Goal: Navigation & Orientation: Find specific page/section

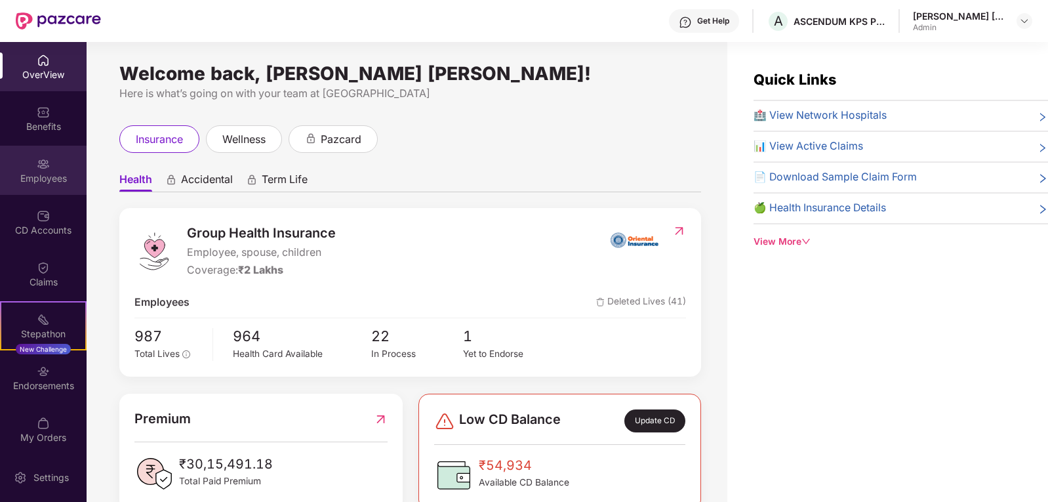
click at [49, 164] on div "Employees" at bounding box center [43, 170] width 87 height 49
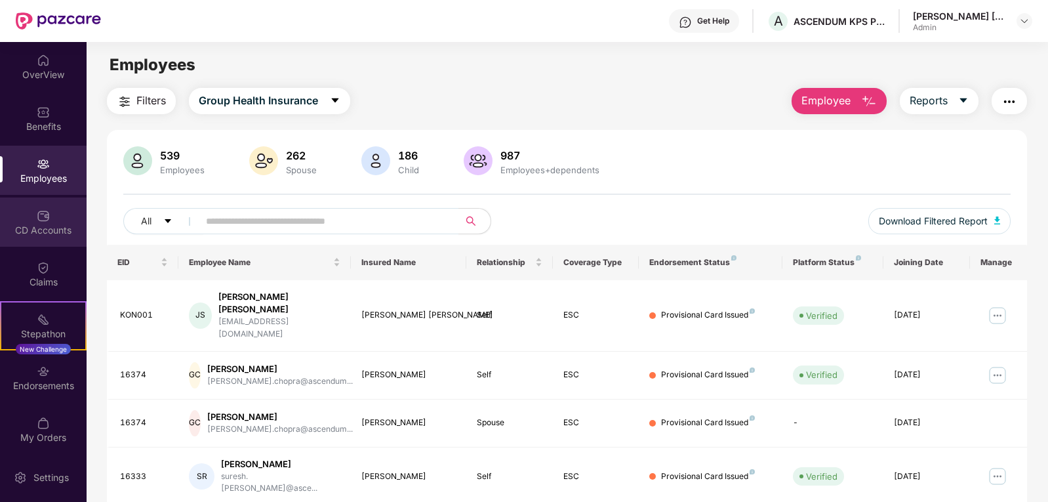
click at [50, 214] on div "CD Accounts" at bounding box center [43, 221] width 87 height 49
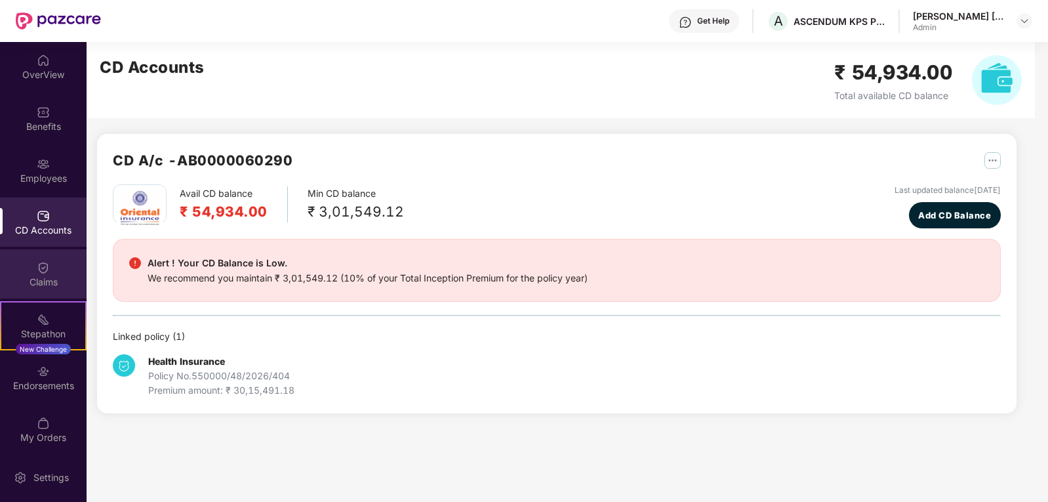
click at [47, 283] on div "Claims" at bounding box center [43, 281] width 87 height 13
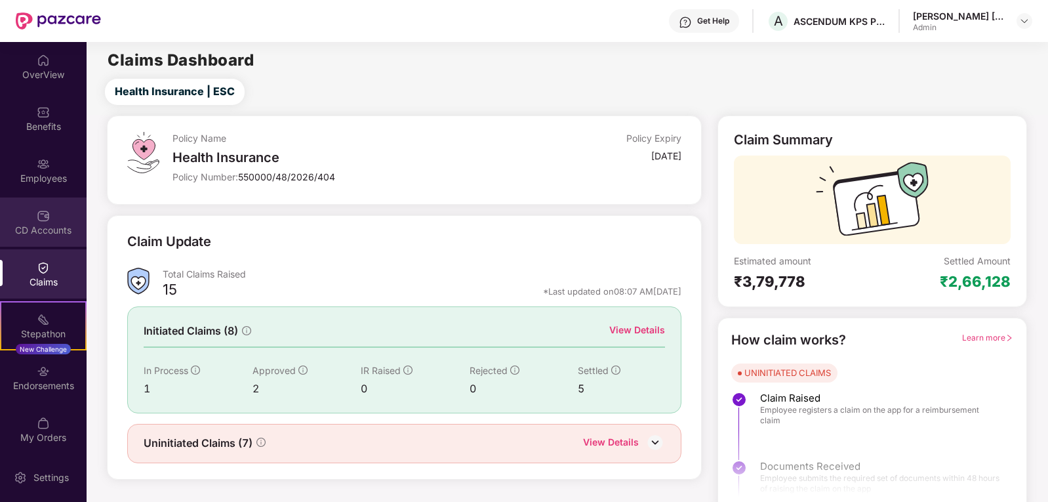
click at [49, 206] on div "CD Accounts" at bounding box center [43, 221] width 87 height 49
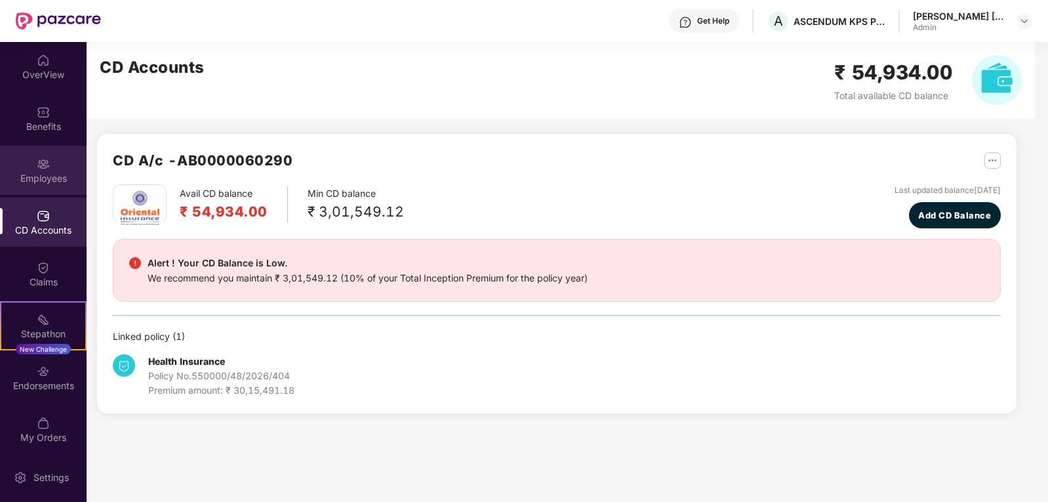
click at [42, 164] on img at bounding box center [43, 163] width 13 height 13
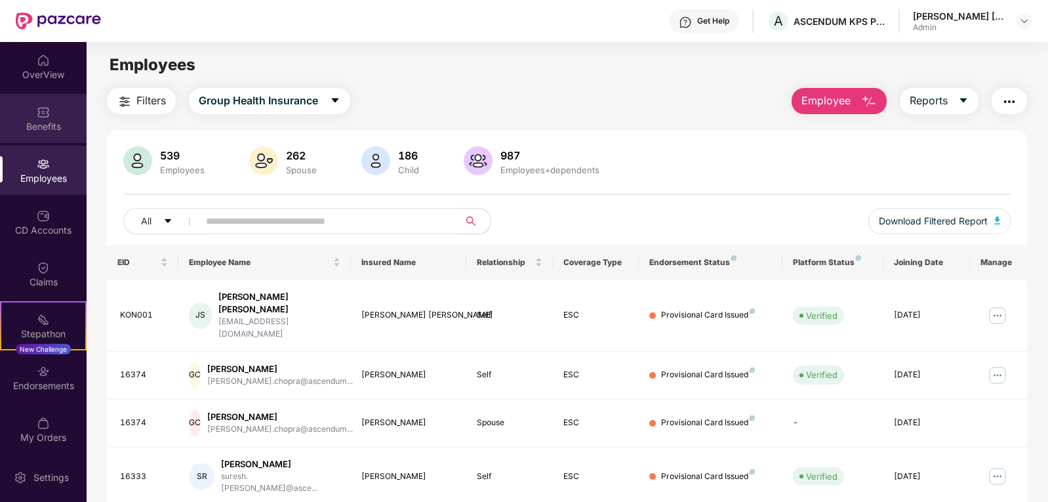
click at [51, 110] on div "Benefits" at bounding box center [43, 118] width 87 height 49
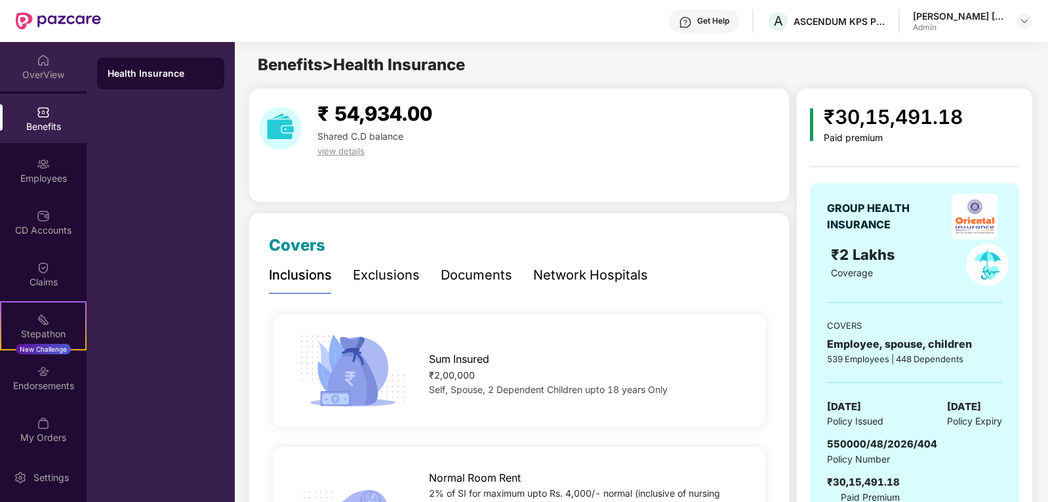
click at [45, 74] on div "OverView" at bounding box center [43, 74] width 87 height 13
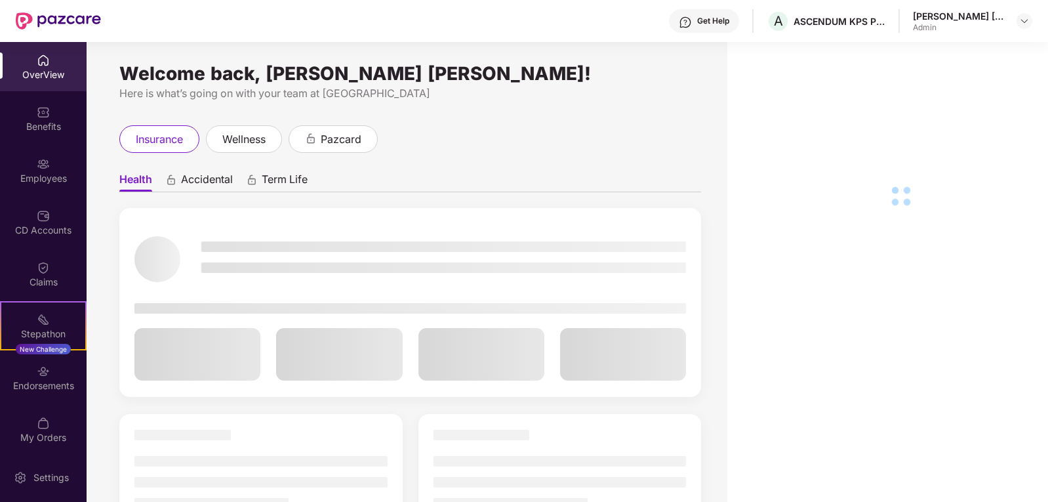
click at [37, 124] on div "Benefits" at bounding box center [43, 126] width 87 height 13
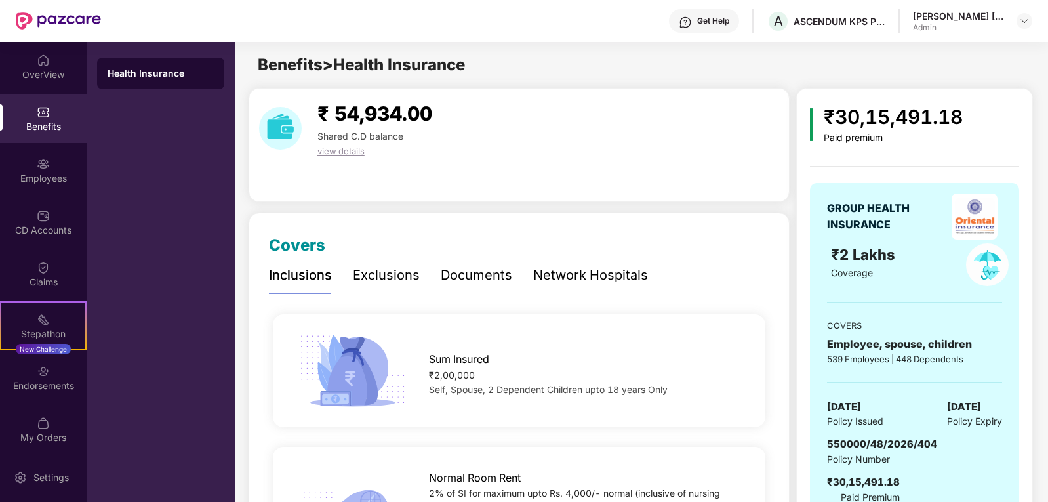
click at [560, 271] on div "Network Hospitals" at bounding box center [590, 275] width 115 height 20
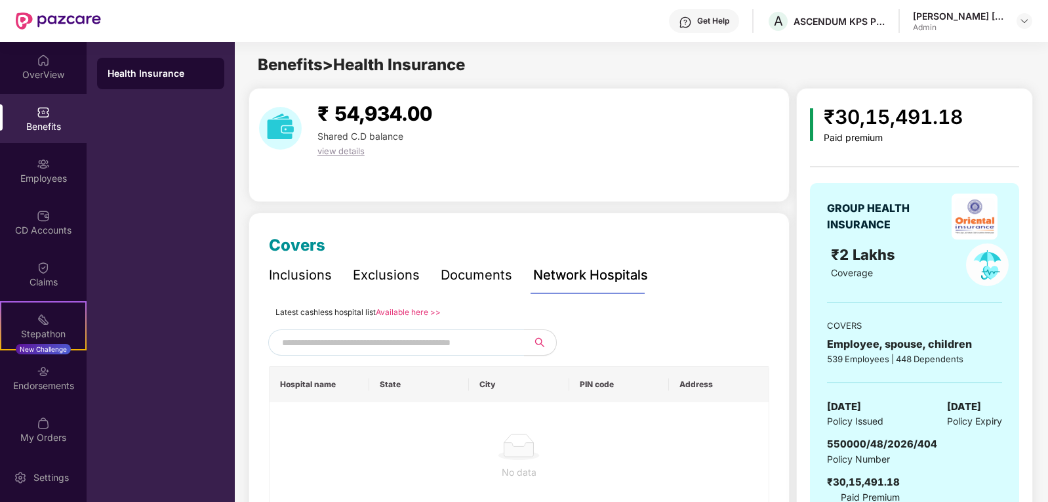
click at [493, 273] on div "Documents" at bounding box center [476, 275] width 71 height 20
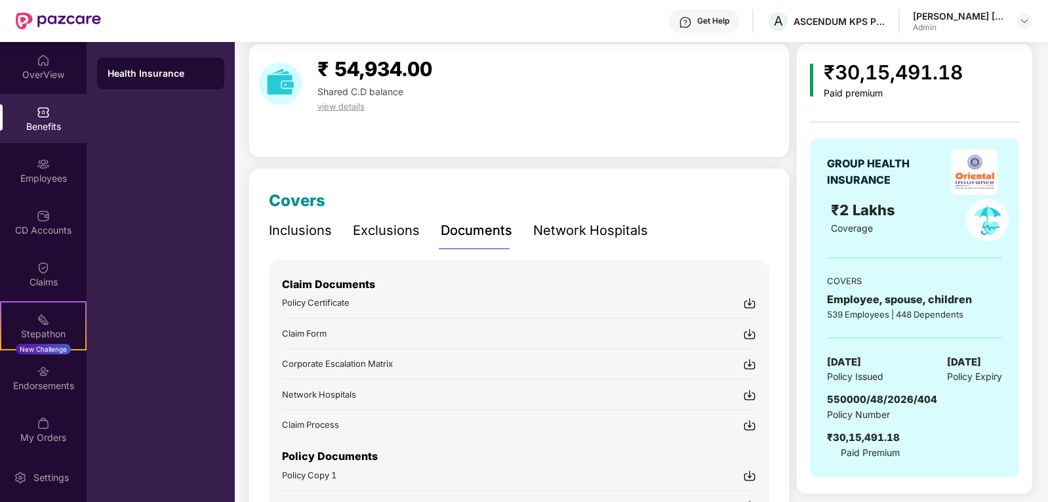
scroll to position [66, 0]
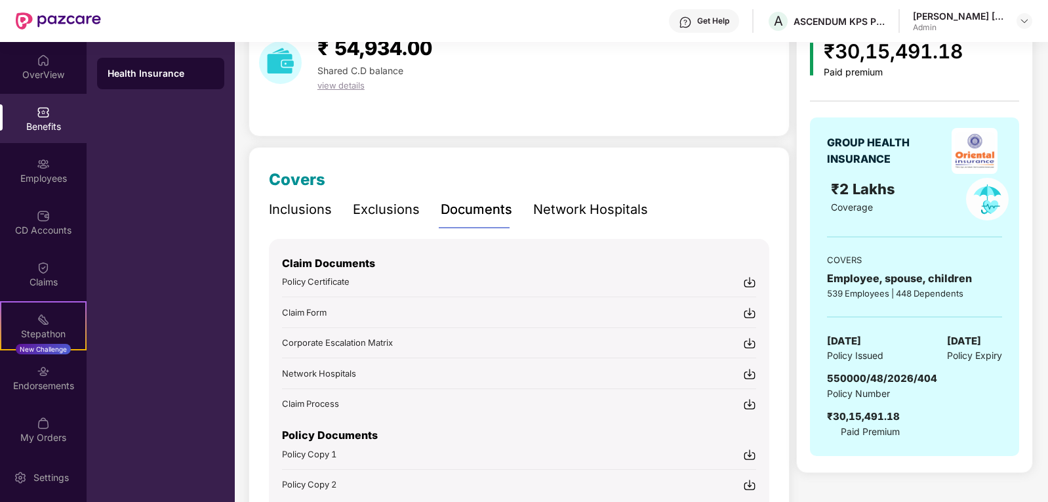
click at [752, 314] on img at bounding box center [749, 312] width 13 height 13
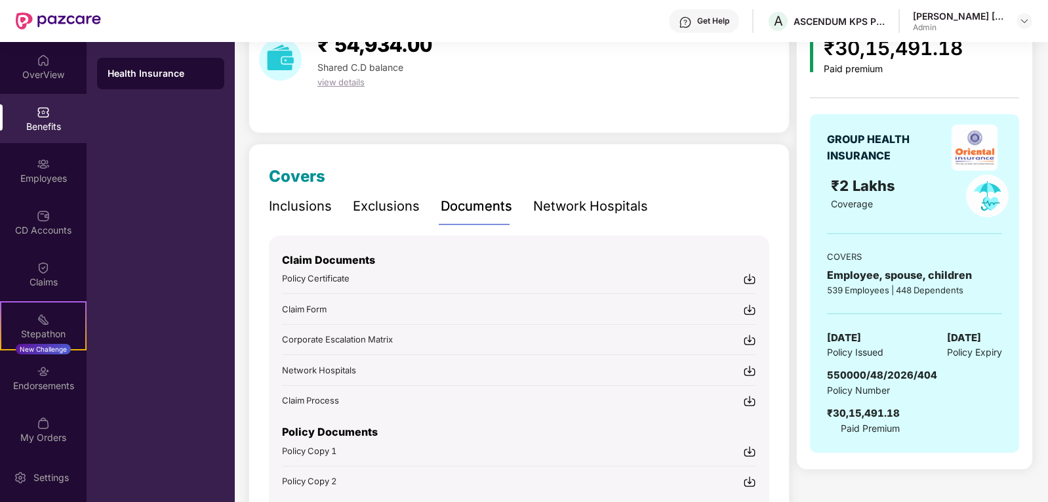
scroll to position [0, 0]
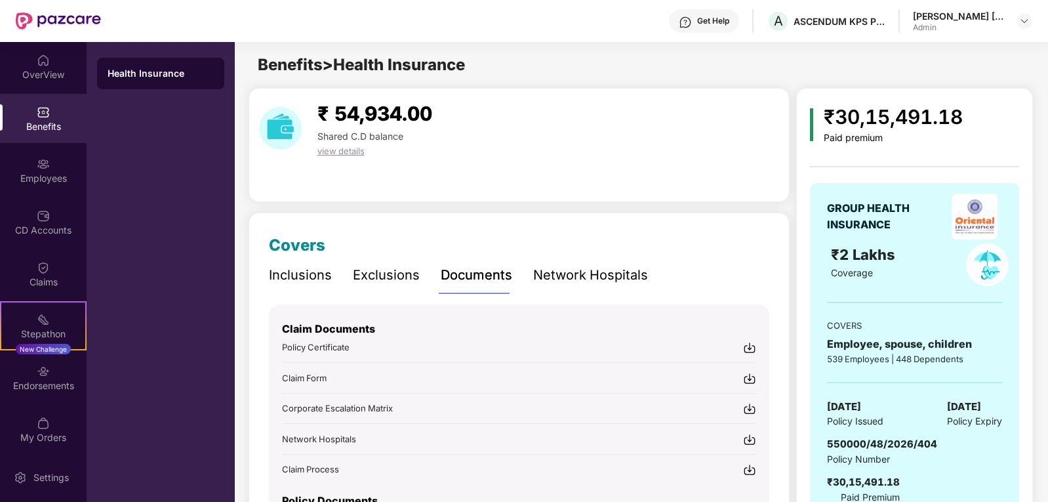
click at [344, 153] on span "view details" at bounding box center [340, 151] width 47 height 10
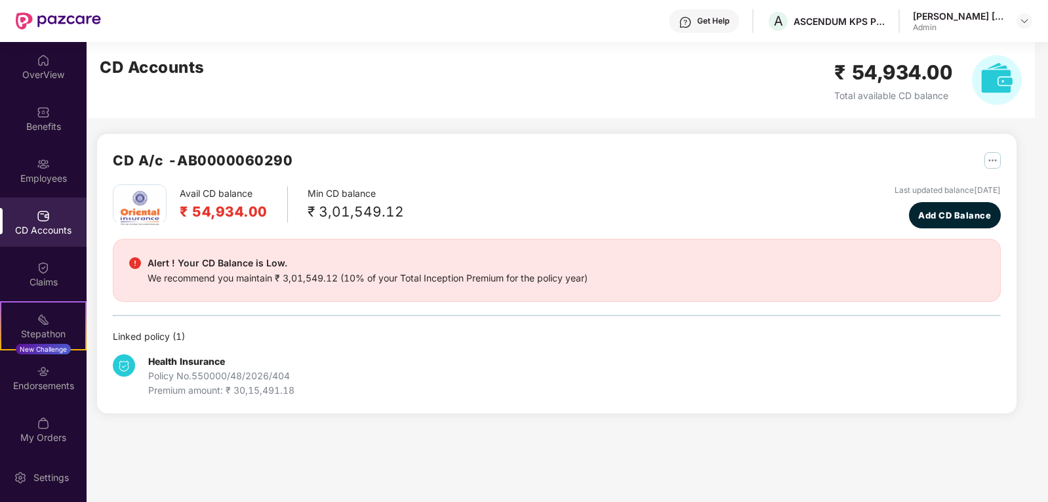
click at [523, 90] on div "CD Accounts ₹ 54,934.00 Total available CD balance" at bounding box center [561, 80] width 948 height 76
click at [351, 84] on div "CD Accounts ₹ 54,934.00 Total available CD balance" at bounding box center [561, 80] width 948 height 76
click at [40, 75] on div "OverView" at bounding box center [43, 74] width 87 height 13
